Goal: Communication & Community: Share content

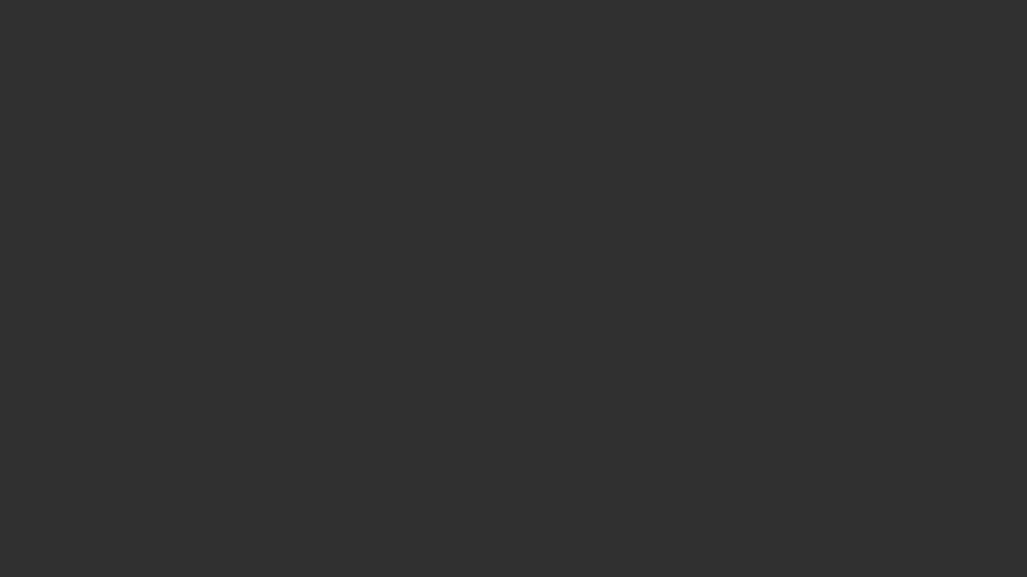
select select "10"
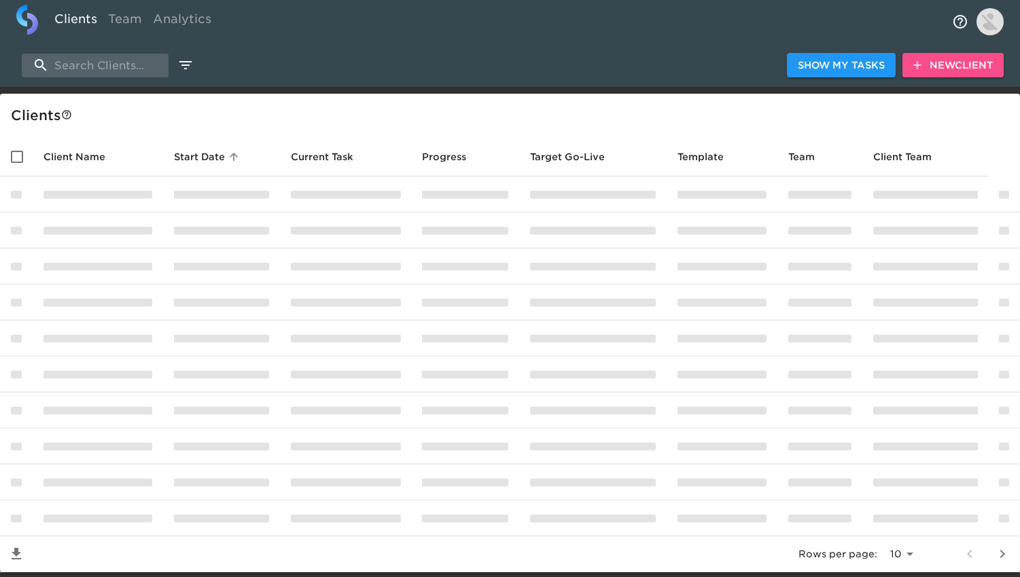
click at [928, 65] on span "New Client" at bounding box center [952, 65] width 79 height 17
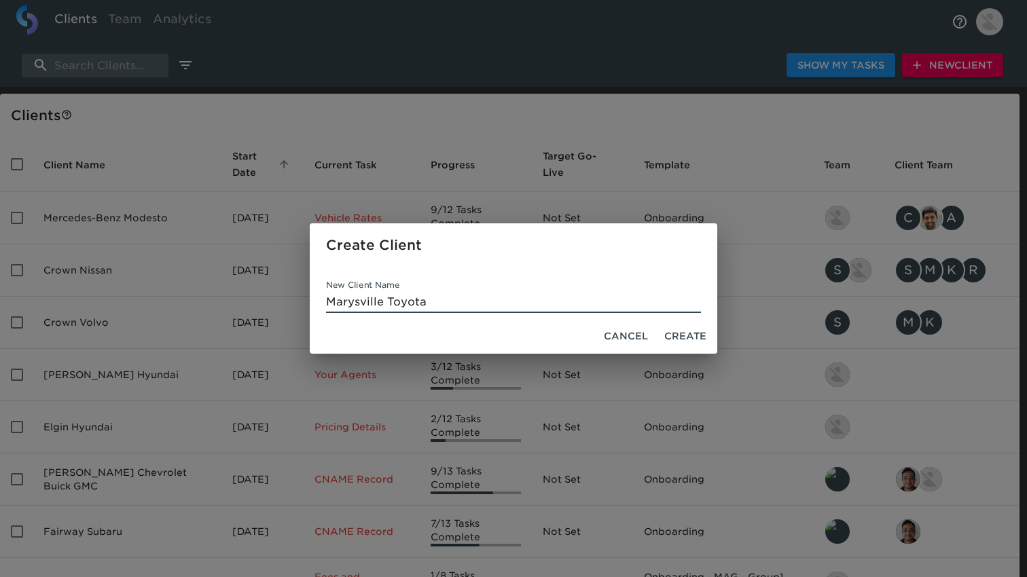
type input "Marysville Toyota"
click at [691, 337] on span "Create" at bounding box center [685, 336] width 42 height 17
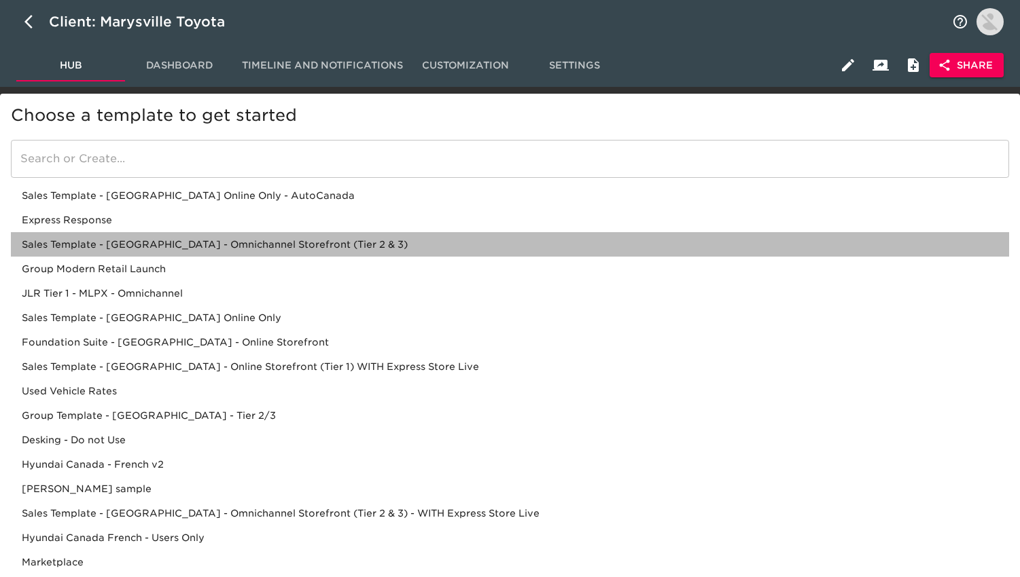
click at [213, 245] on div "Sales Template - [GEOGRAPHIC_DATA] - Omnichannel Storefront (Tier 2 & 3)" at bounding box center [510, 244] width 998 height 24
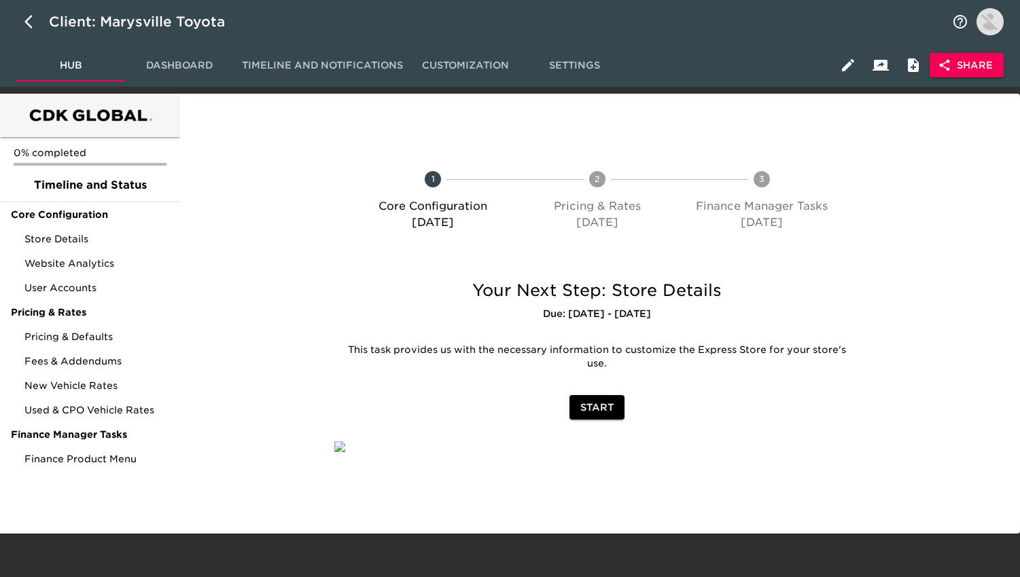
click at [977, 71] on span "Share" at bounding box center [966, 65] width 52 height 17
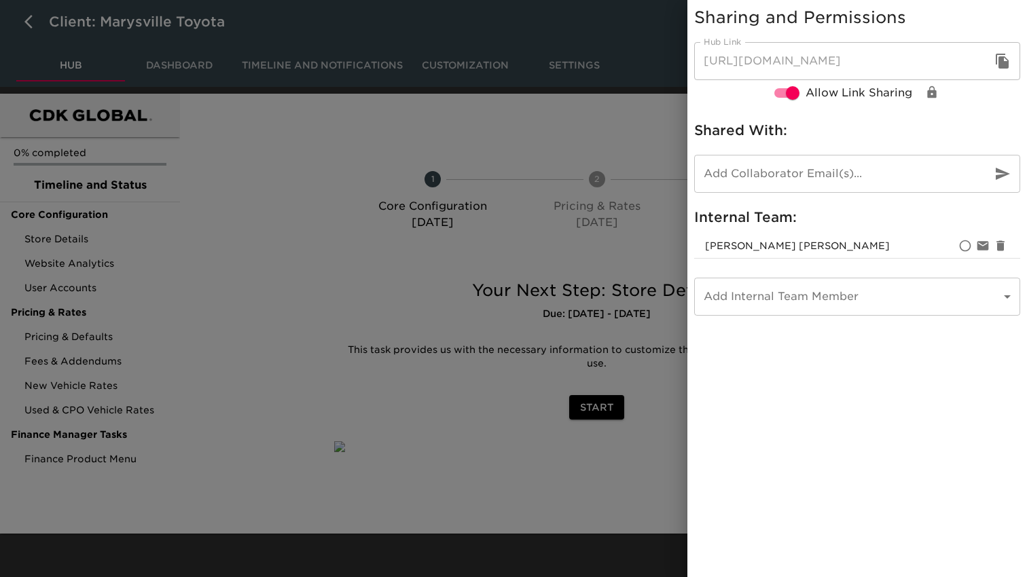
click at [739, 171] on input "email" at bounding box center [837, 174] width 287 height 38
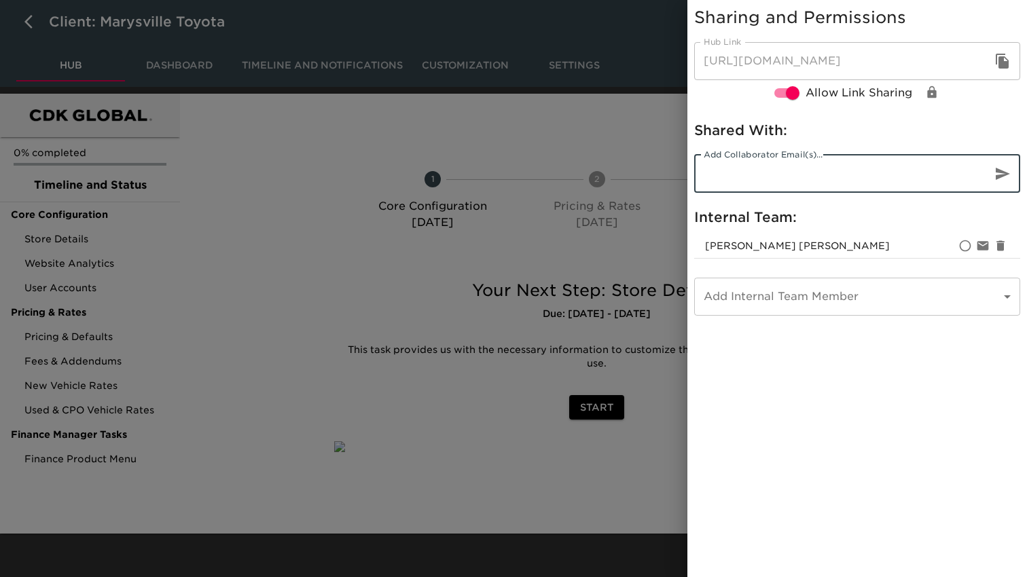
paste input "[PERSON_NAME] <[PERSON_NAME][EMAIL_ADDRESS][DOMAIN_NAME]>"
type input "[PERSON_NAME] <[PERSON_NAME][EMAIL_ADDRESS][DOMAIN_NAME]>"
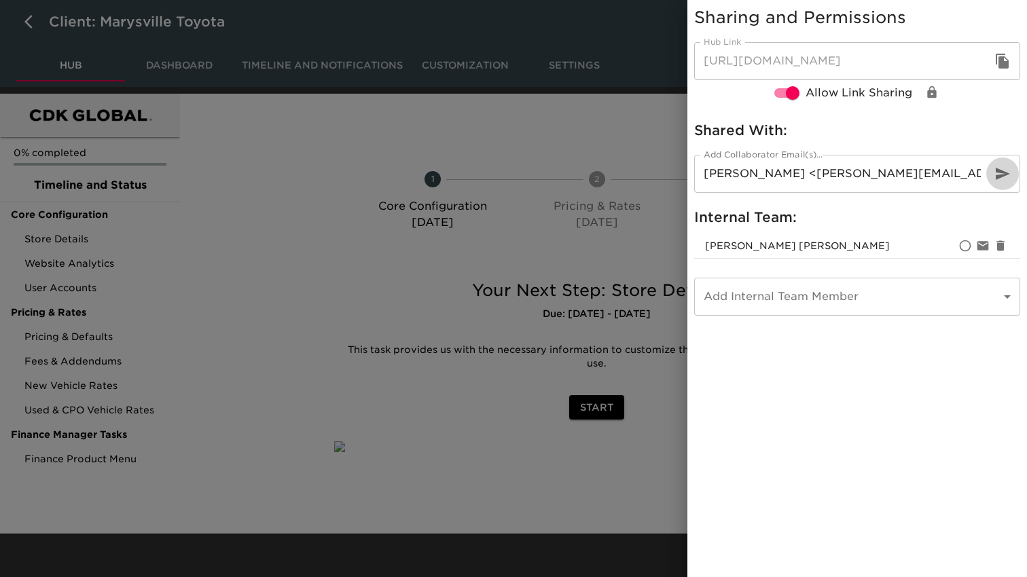
click at [999, 178] on icon "button" at bounding box center [1003, 174] width 14 height 12
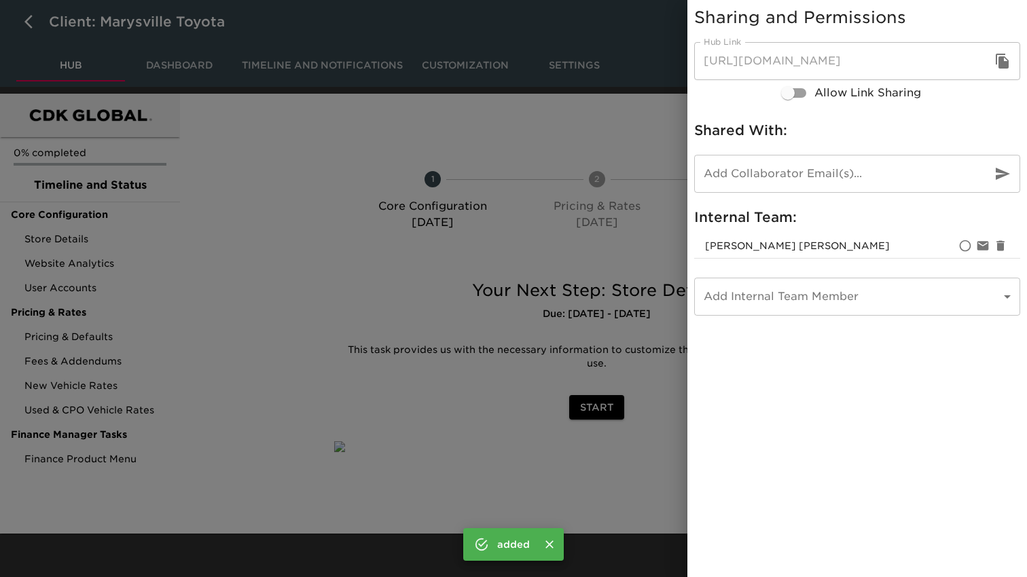
click at [792, 93] on input "Allow Link Sharing" at bounding box center [787, 93] width 77 height 26
checkbox input "true"
click at [1003, 65] on icon "button" at bounding box center [1002, 61] width 13 height 15
click at [719, 181] on input "email" at bounding box center [837, 174] width 287 height 38
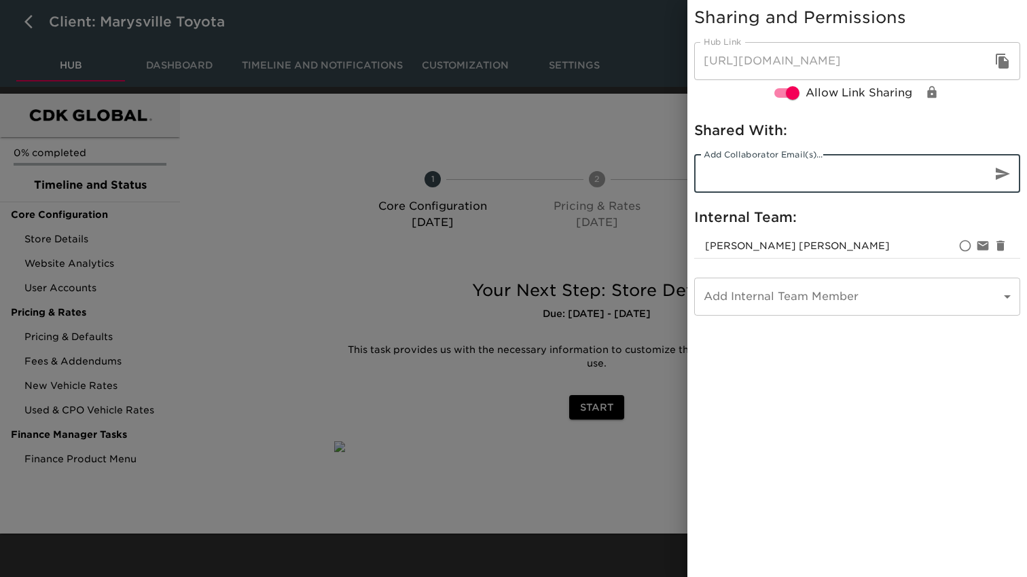
paste input "[URL][DOMAIN_NAME]"
type input "h"
click at [723, 178] on input "email" at bounding box center [837, 174] width 287 height 38
paste input "[PERSON_NAME] <[PERSON_NAME][EMAIL_ADDRESS][DOMAIN_NAME]>"
click at [775, 175] on input "[PERSON_NAME] <[PERSON_NAME][EMAIL_ADDRESS][DOMAIN_NAME]>" at bounding box center [837, 174] width 287 height 38
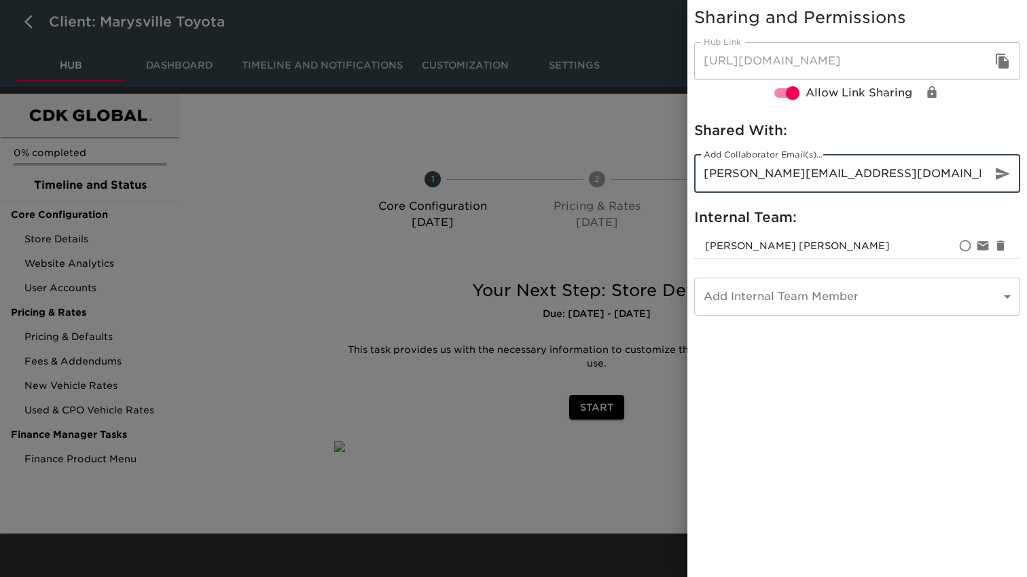
click at [886, 175] on input "[PERSON_NAME][EMAIL_ADDRESS][DOMAIN_NAME]>" at bounding box center [837, 174] width 287 height 38
type input "[PERSON_NAME][EMAIL_ADDRESS][DOMAIN_NAME]"
click at [1001, 175] on icon "button" at bounding box center [1003, 174] width 14 height 12
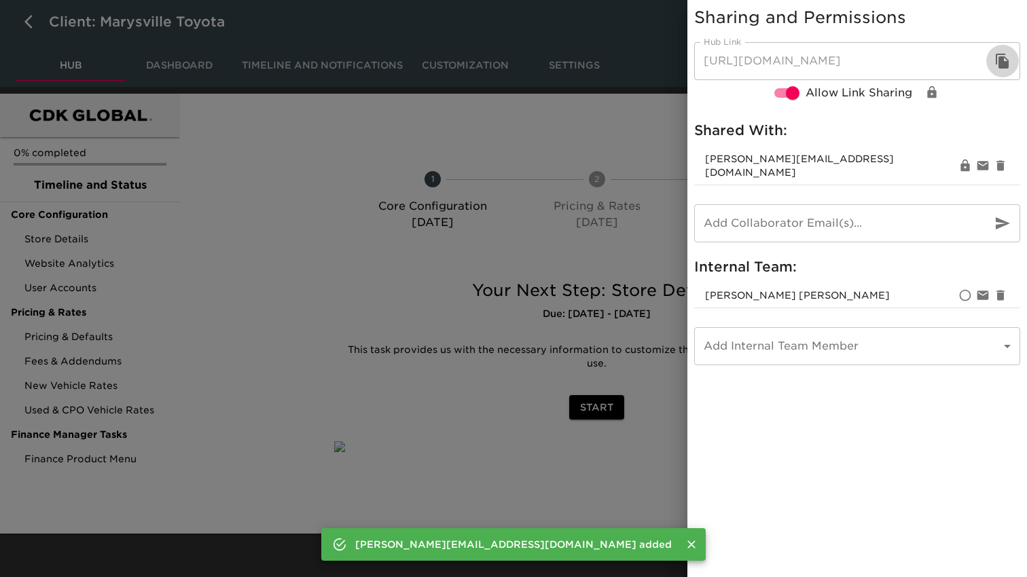
click at [1003, 60] on icon "button" at bounding box center [1002, 61] width 13 height 15
